Goal: Navigation & Orientation: Find specific page/section

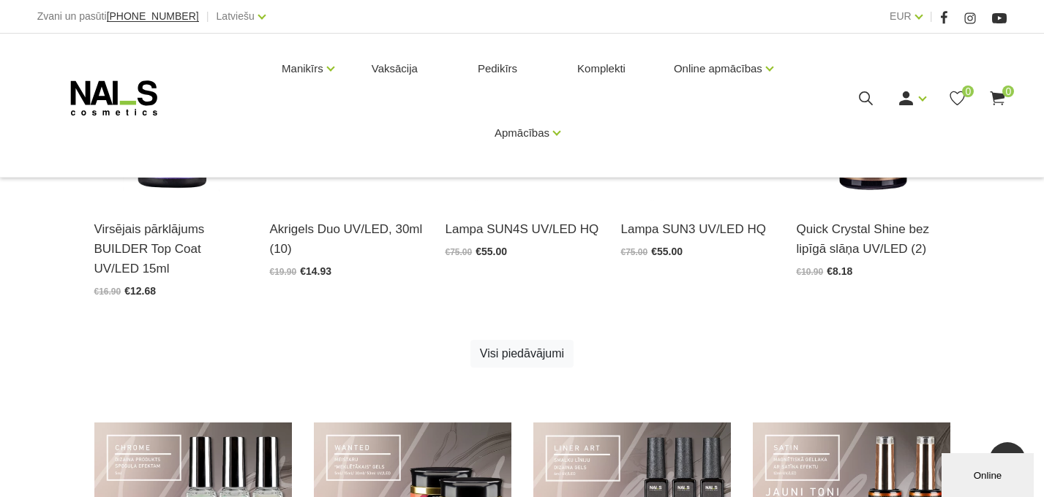
scroll to position [852, 0]
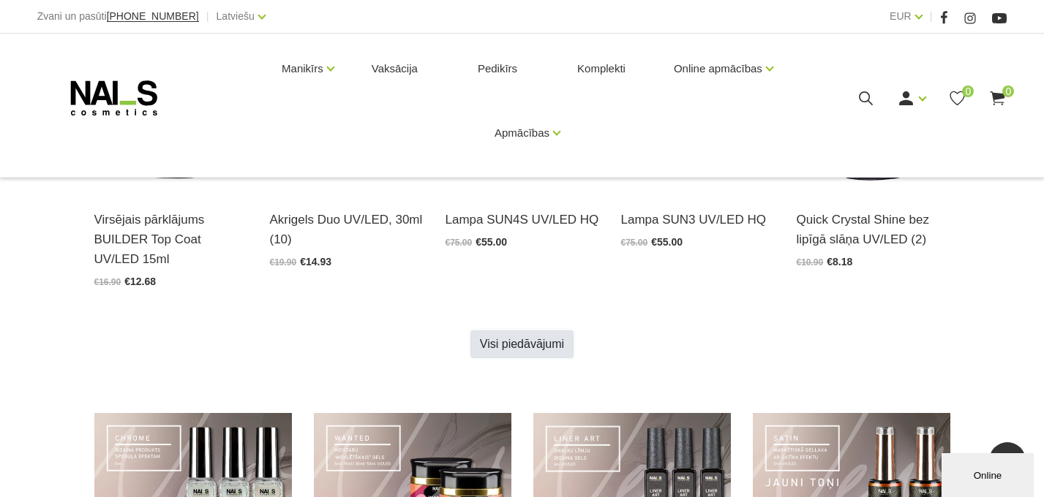
click at [553, 344] on link "Visi piedāvājumi" at bounding box center [521, 345] width 103 height 28
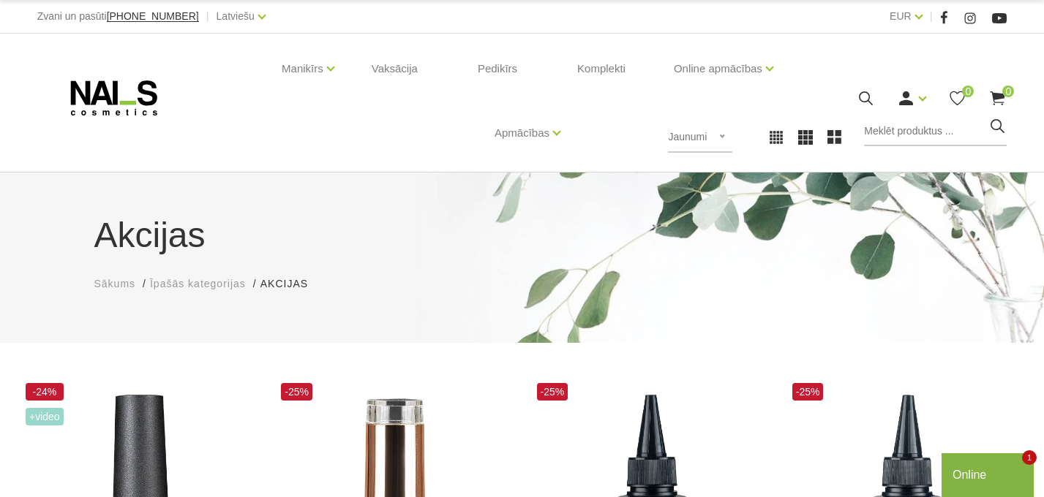
click at [121, 282] on span "Sākums" at bounding box center [115, 284] width 42 height 12
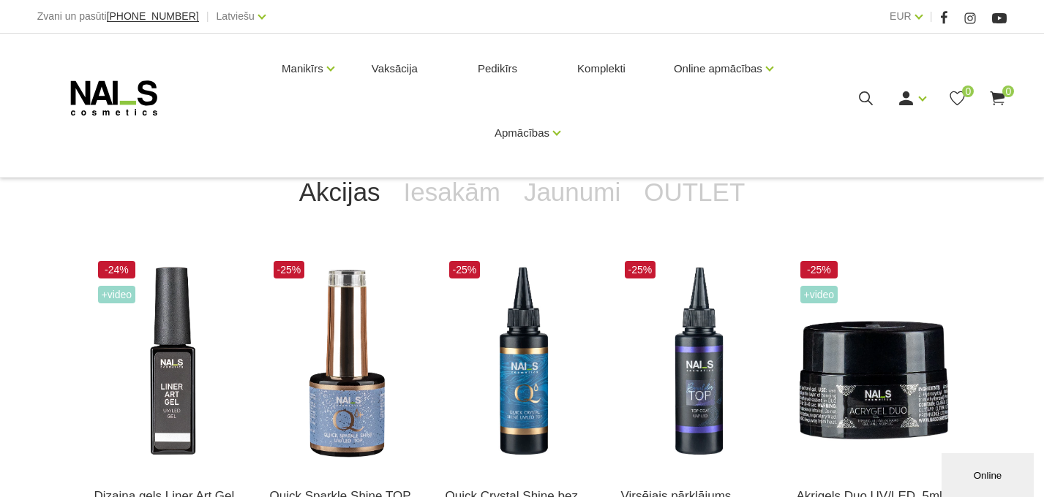
scroll to position [251, 0]
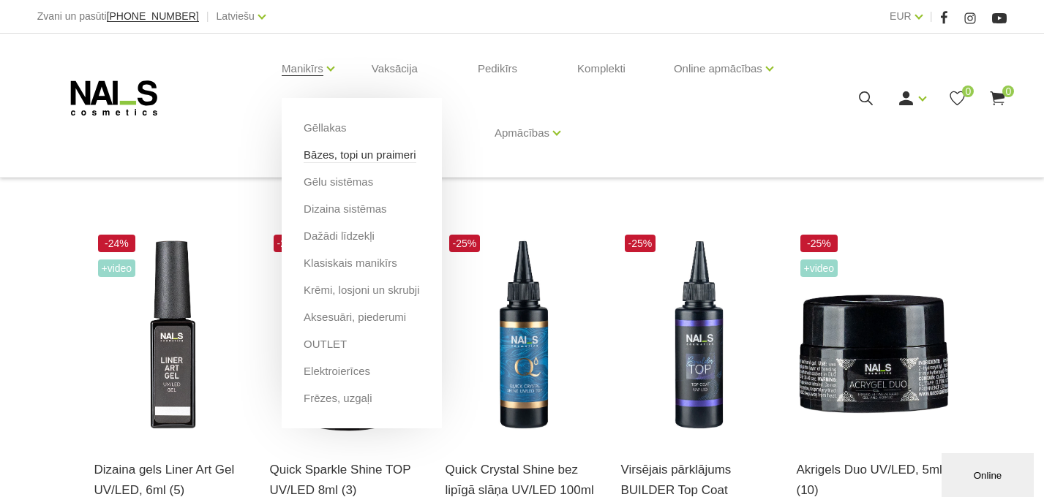
click at [331, 155] on link "Bāzes, topi un praimeri" at bounding box center [359, 155] width 112 height 16
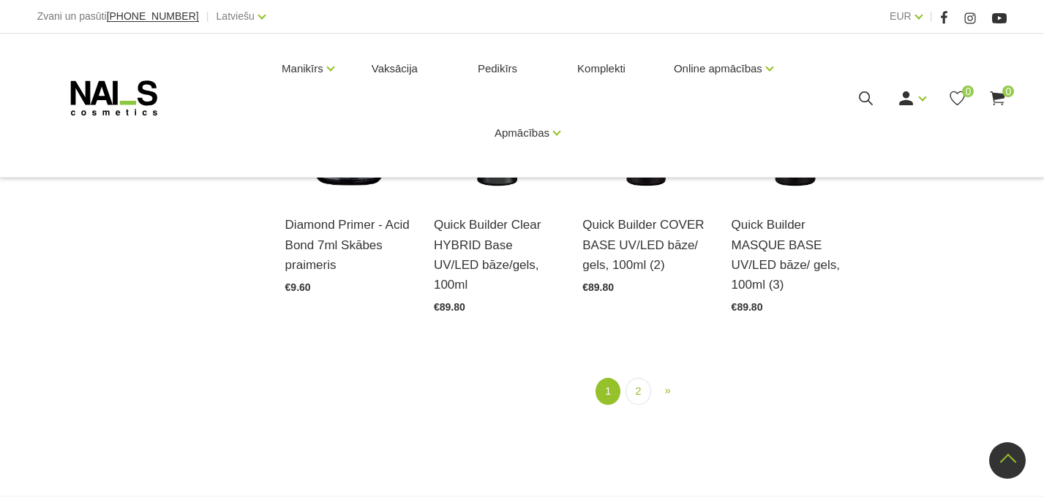
scroll to position [1704, 0]
click at [637, 399] on link "2" at bounding box center [637, 392] width 25 height 27
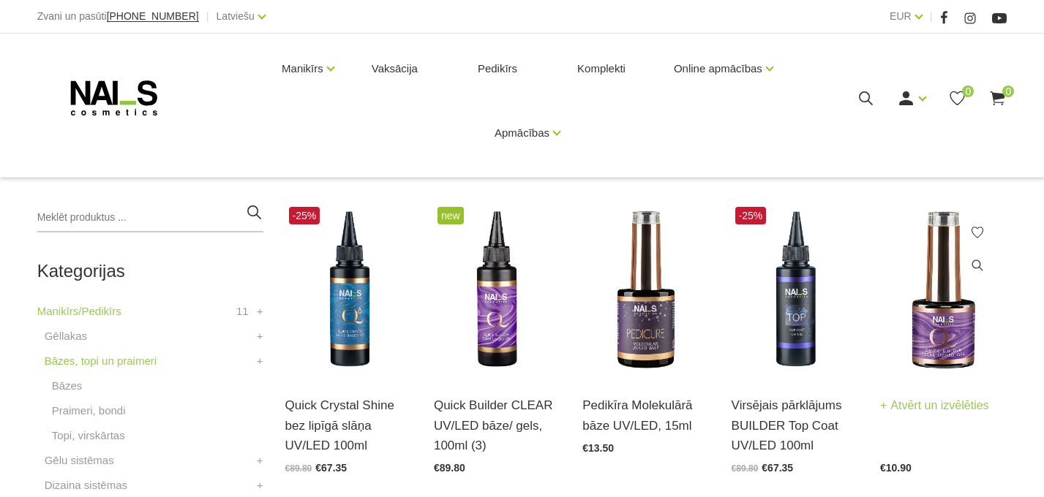
scroll to position [260, 0]
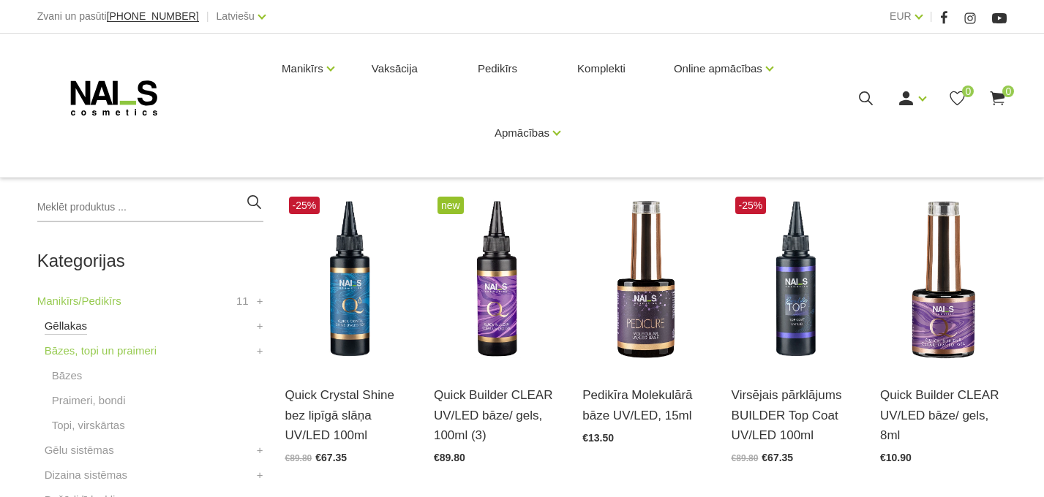
click at [71, 328] on link "Gēllakas" at bounding box center [66, 326] width 42 height 18
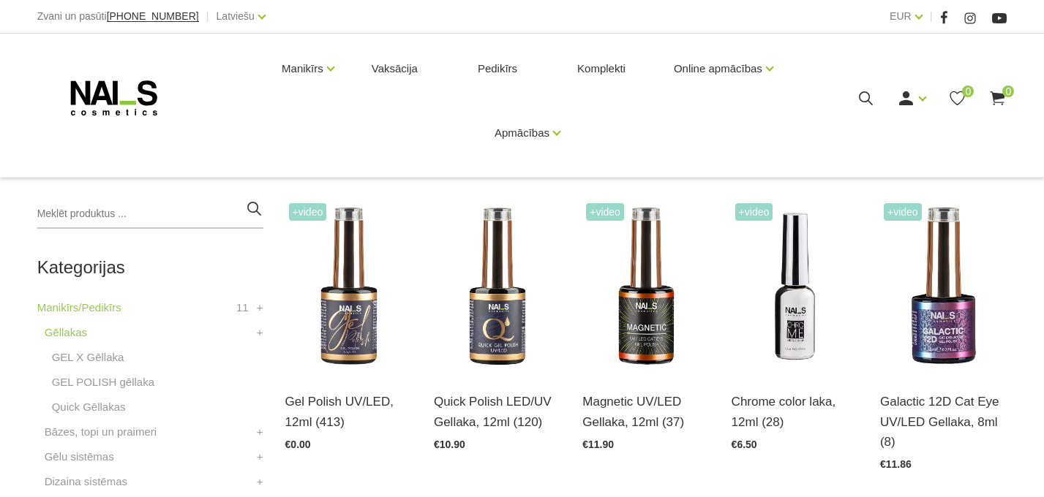
scroll to position [254, 0]
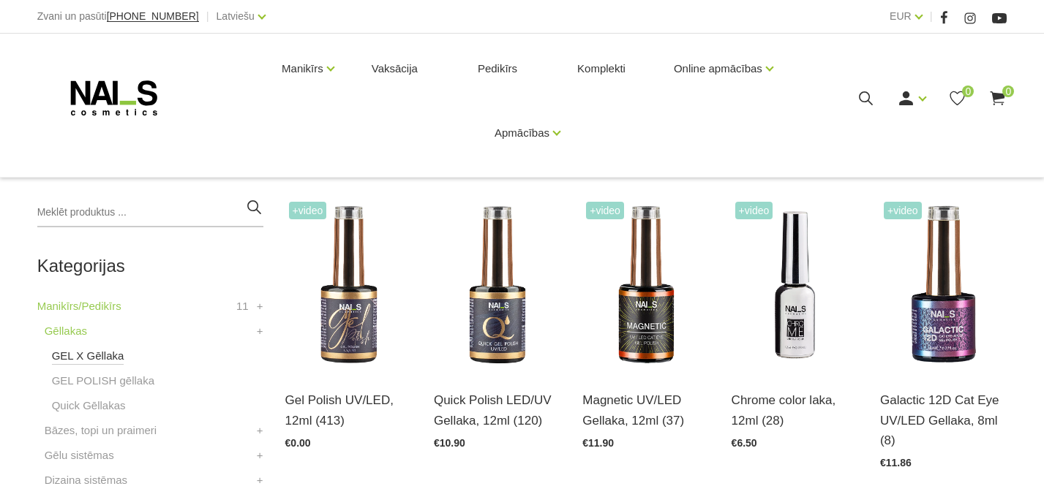
click at [105, 359] on link "GEL X Gēllaka" at bounding box center [88, 356] width 72 height 18
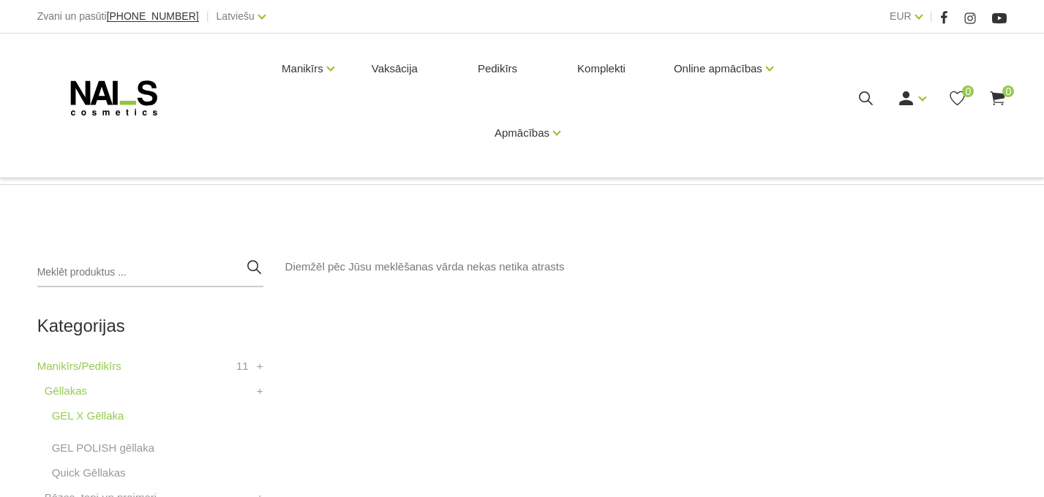
scroll to position [211, 0]
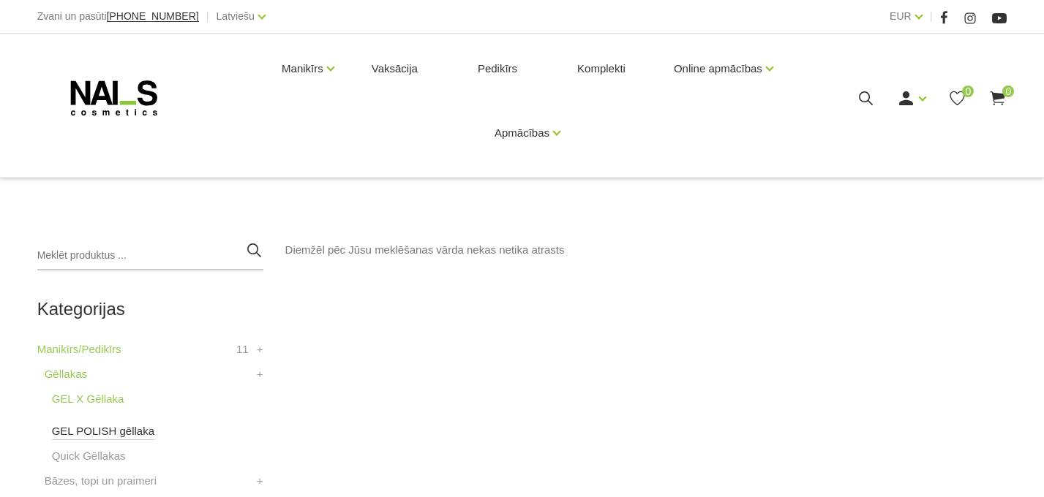
click at [102, 432] on link "GEL POLISH gēllaka" at bounding box center [103, 432] width 102 height 18
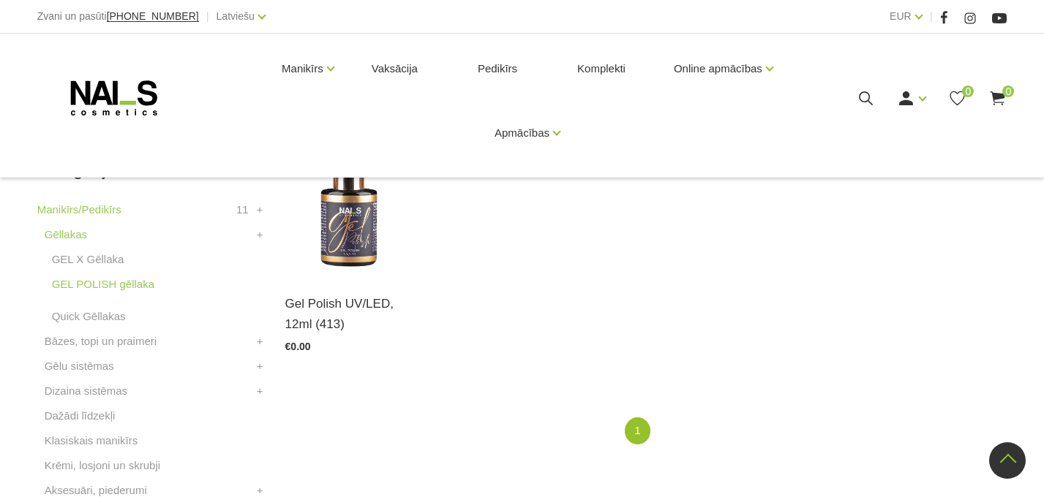
scroll to position [361, 0]
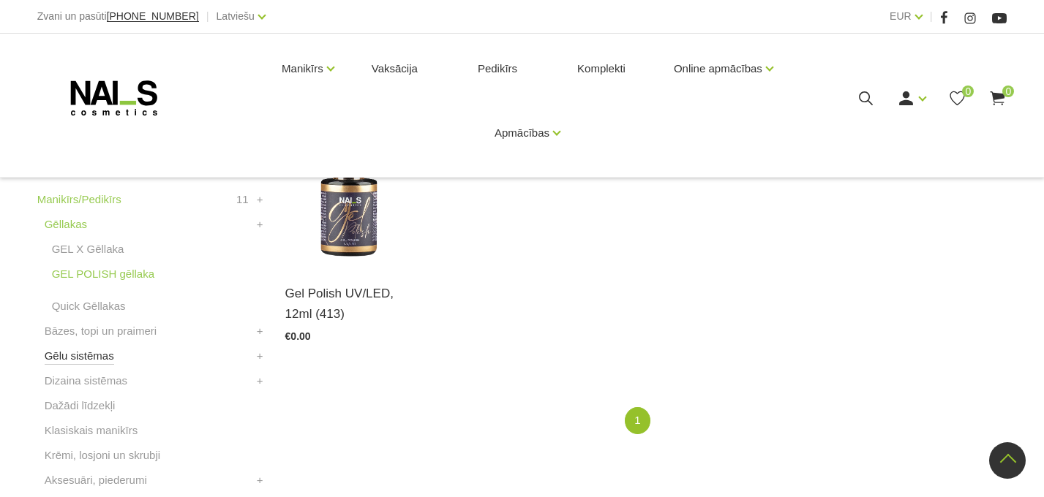
click at [96, 361] on link "Gēlu sistēmas" at bounding box center [79, 356] width 69 height 18
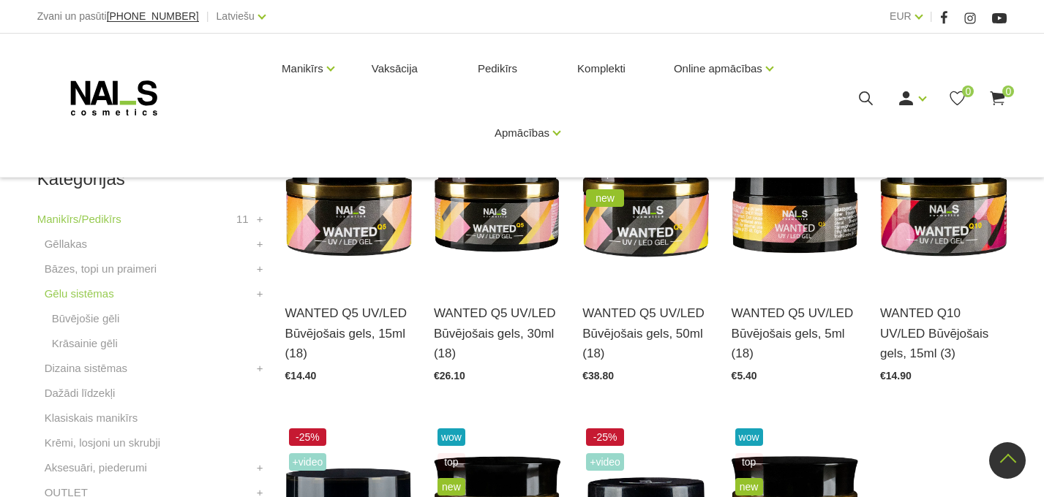
scroll to position [340, 0]
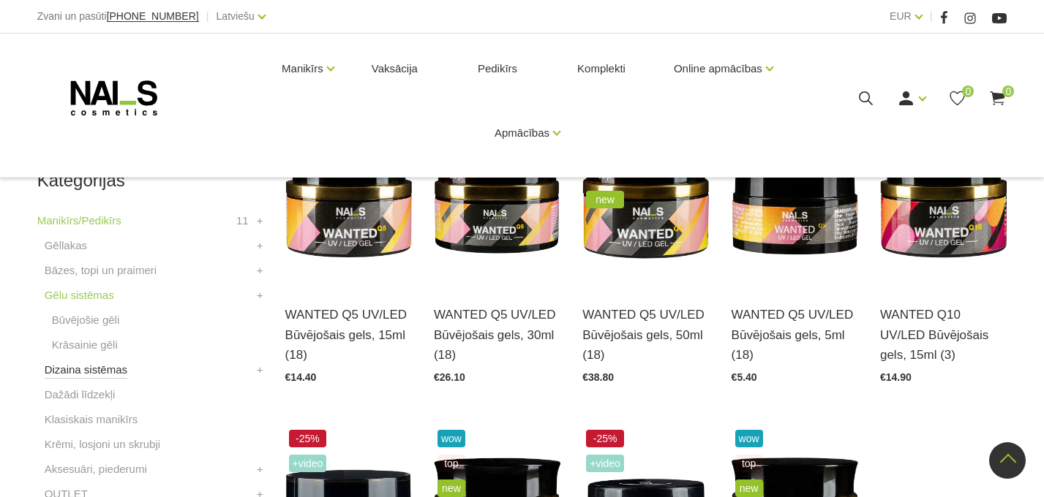
click at [110, 374] on link "Dizaina sistēmas" at bounding box center [86, 370] width 83 height 18
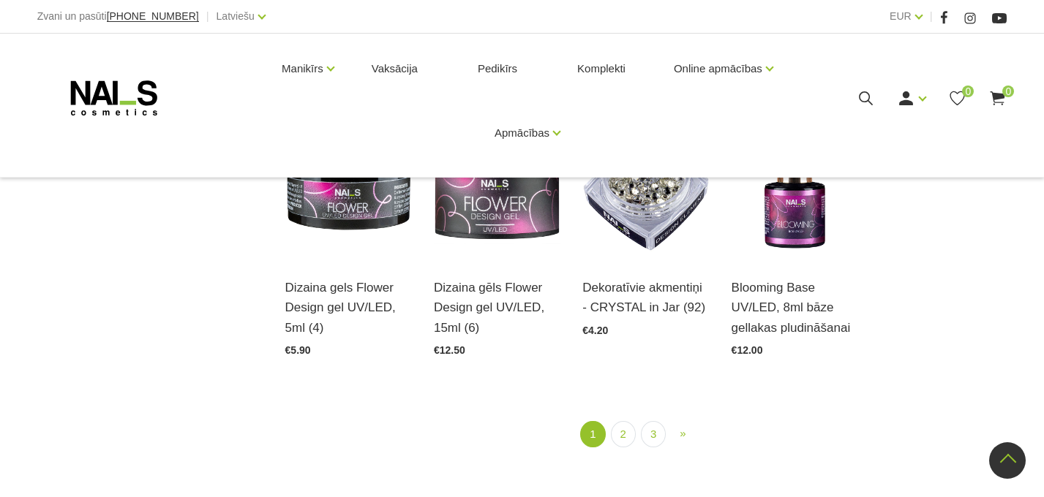
scroll to position [1624, 0]
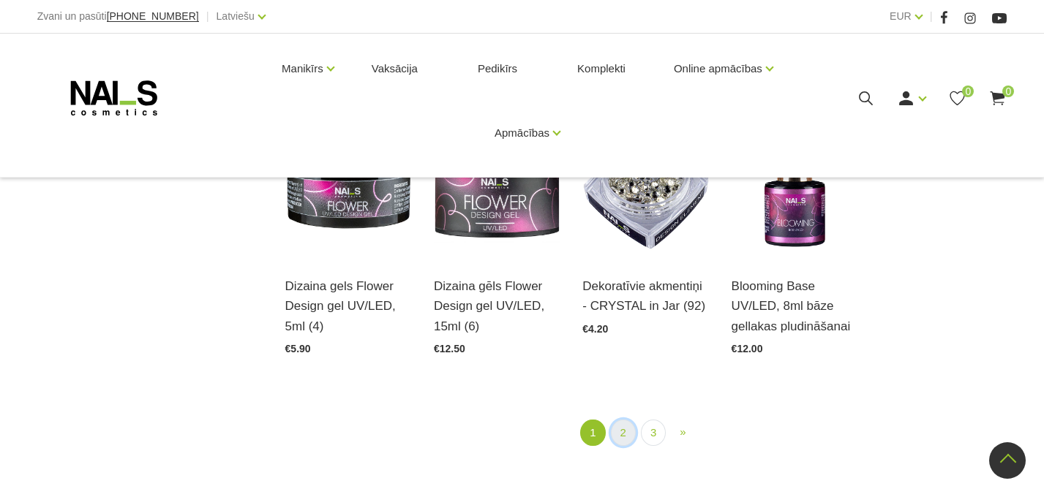
click at [622, 431] on link "2" at bounding box center [623, 433] width 25 height 27
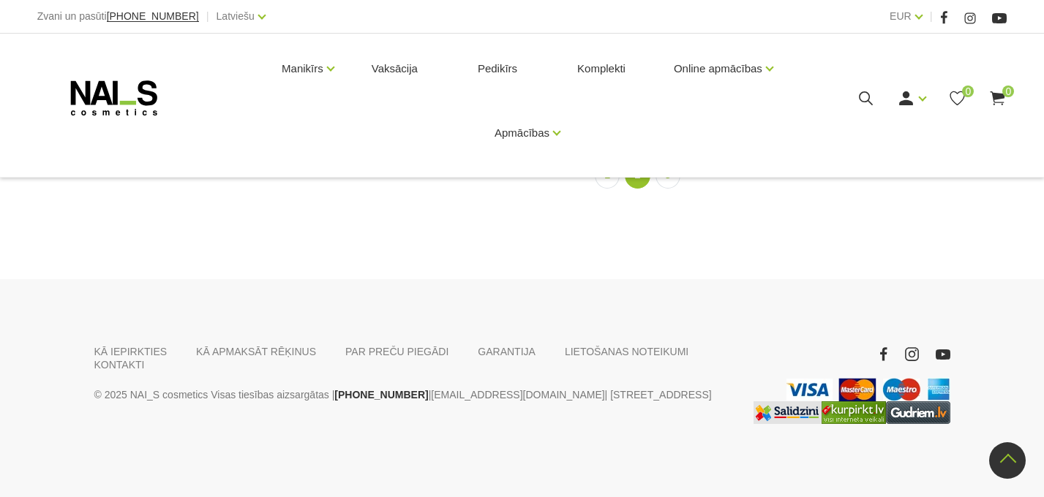
scroll to position [1705, 0]
click at [665, 189] on link "3" at bounding box center [667, 175] width 25 height 27
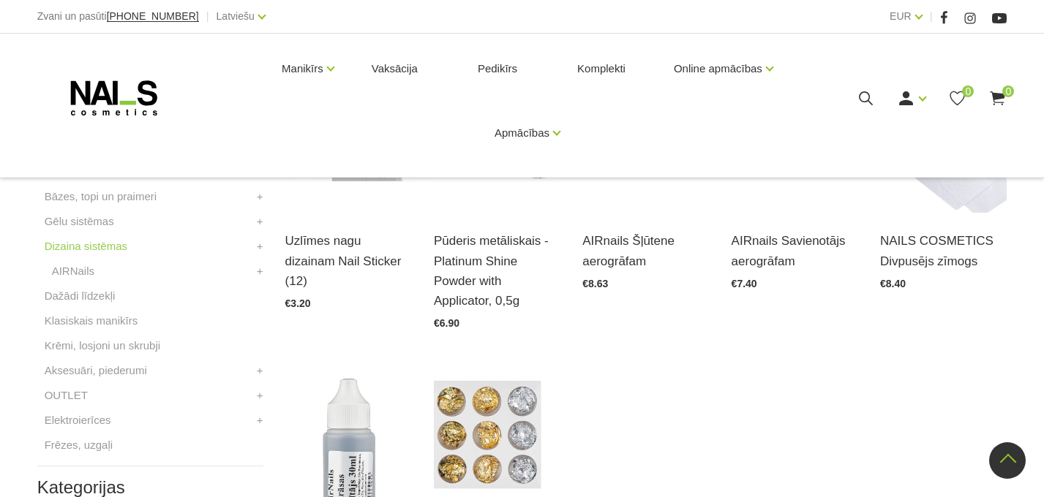
scroll to position [402, 0]
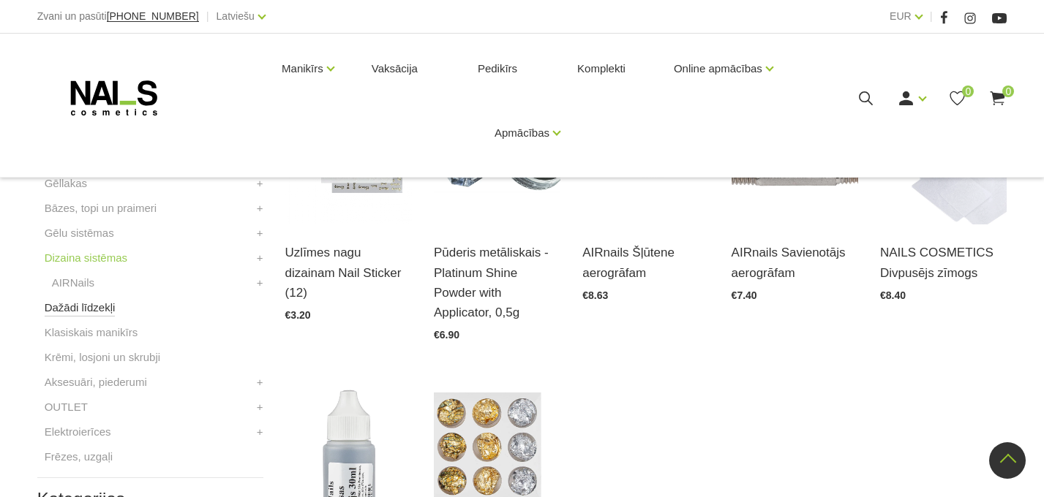
click at [94, 304] on link "Dažādi līdzekļi" at bounding box center [80, 308] width 71 height 18
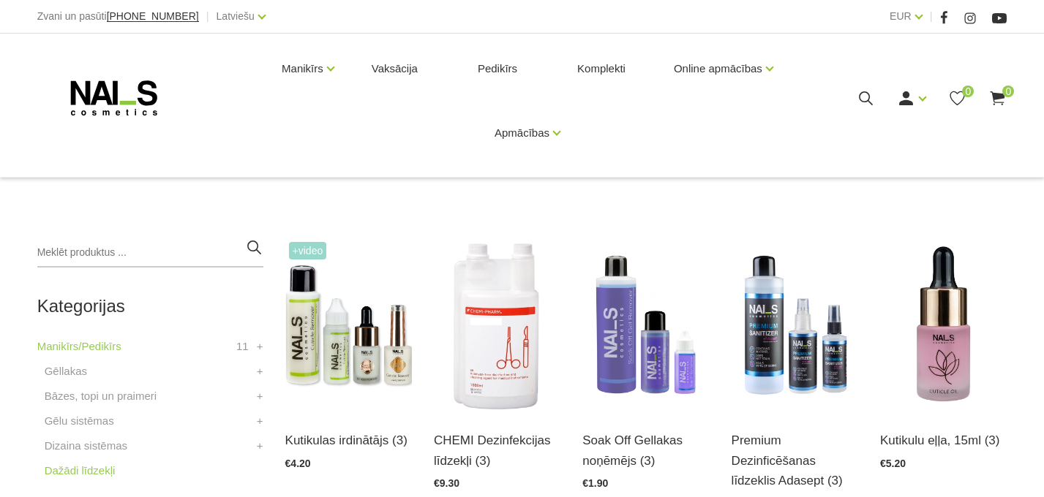
scroll to position [218, 0]
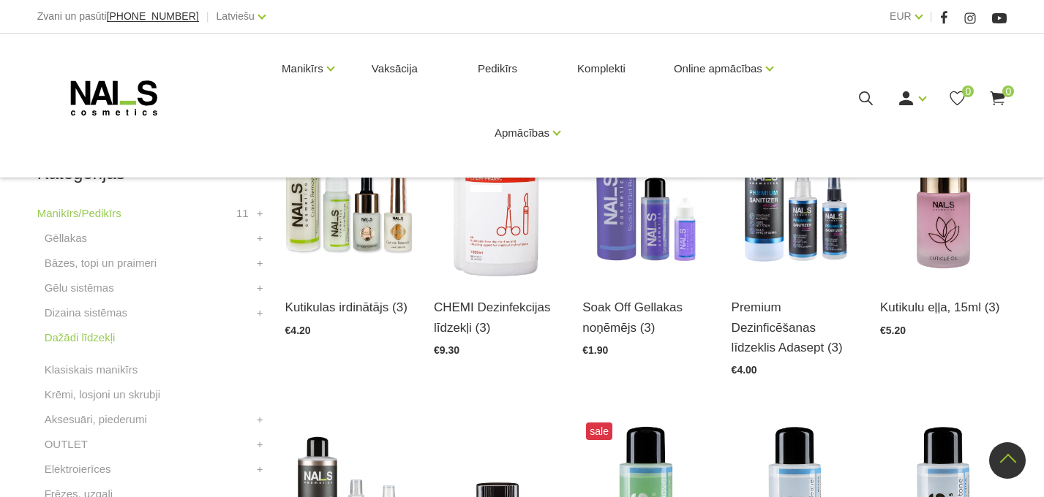
scroll to position [358, 0]
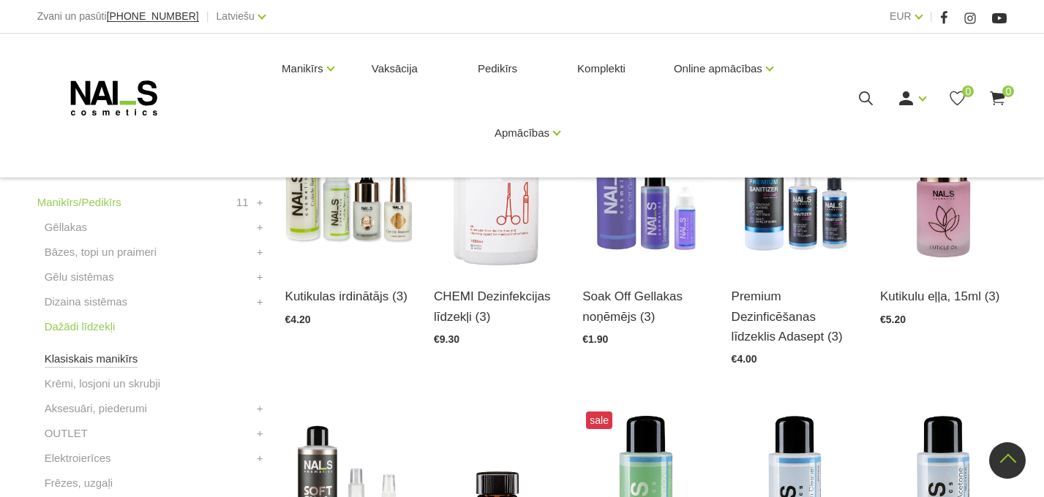
click at [97, 356] on link "Klasiskais manikīrs" at bounding box center [92, 359] width 94 height 18
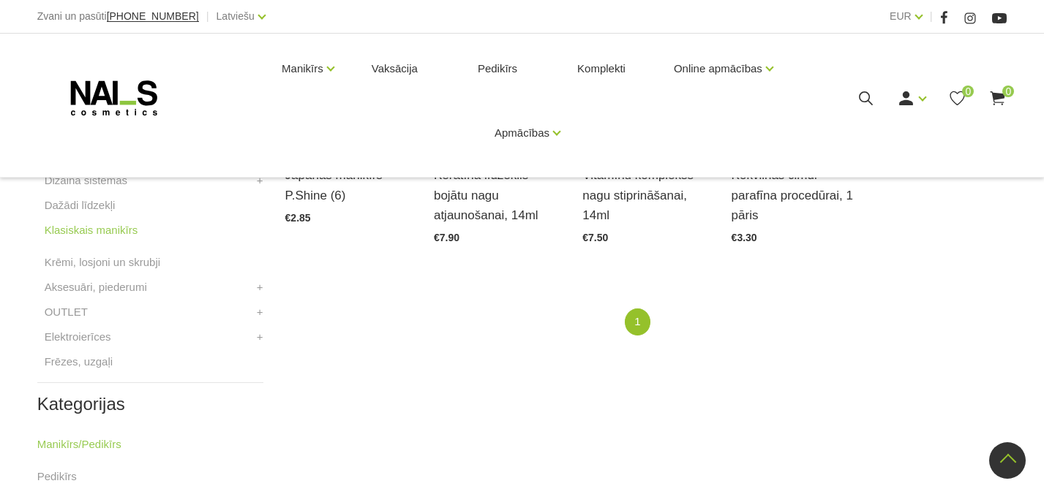
scroll to position [480, 0]
click at [124, 268] on link "Krēmi, losjoni un skrubji" at bounding box center [103, 262] width 116 height 18
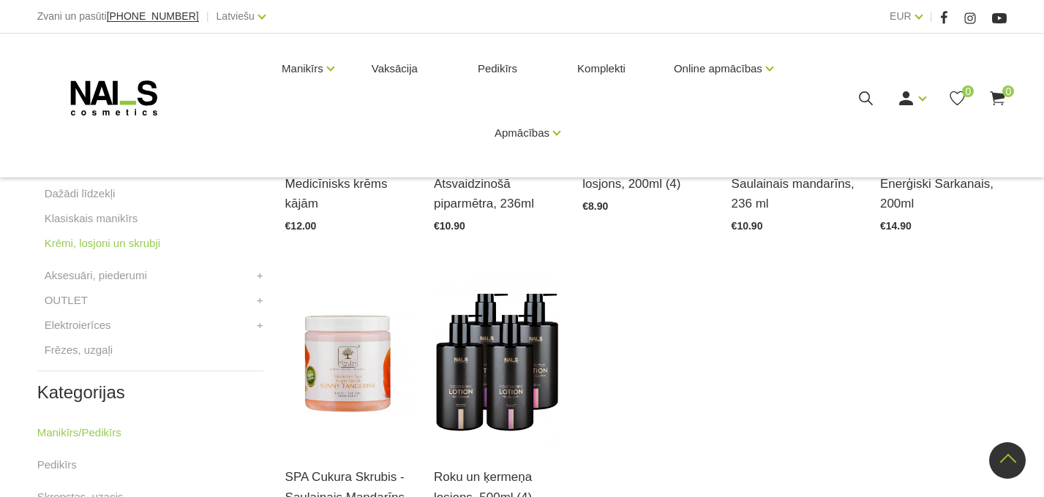
scroll to position [478, 0]
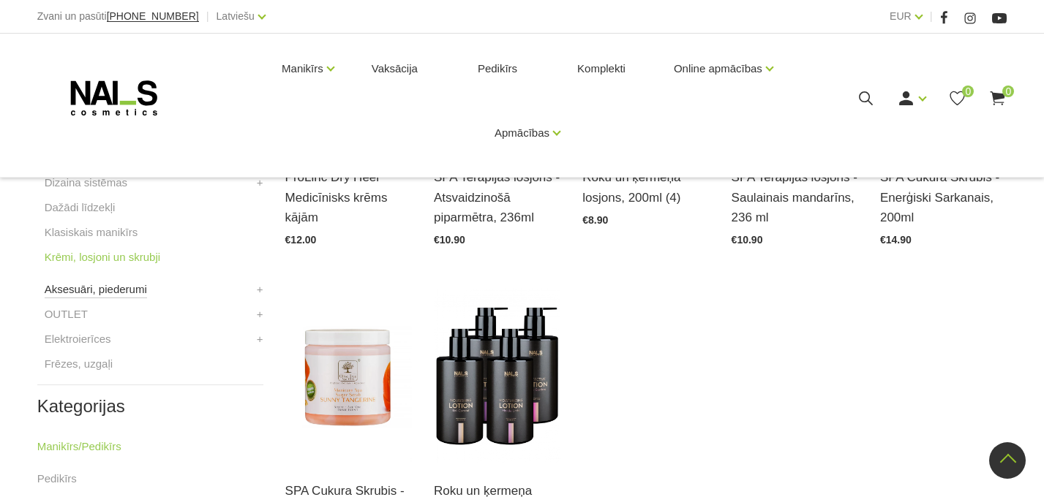
click at [126, 292] on link "Aksesuāri, piederumi" at bounding box center [96, 290] width 102 height 18
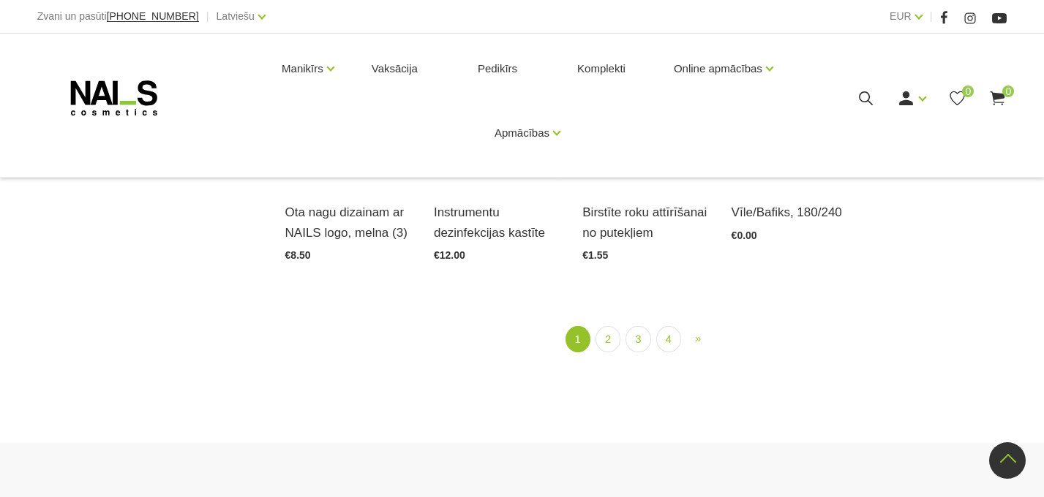
scroll to position [1726, 0]
